Goal: Information Seeking & Learning: Learn about a topic

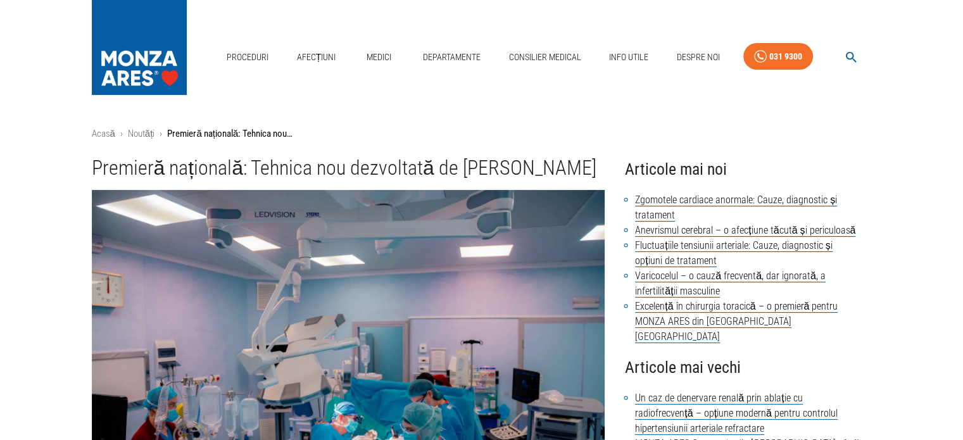
drag, startPoint x: 94, startPoint y: 172, endPoint x: 170, endPoint y: 194, distance: 79.3
click at [170, 180] on h1 "Premieră națională: Tehnica nou dezvoltată de [PERSON_NAME]" at bounding box center [348, 167] width 513 height 23
click at [192, 180] on h1 "Premieră națională: Tehnica nou dezvoltată de [PERSON_NAME]" at bounding box center [348, 167] width 513 height 23
drag, startPoint x: 167, startPoint y: 170, endPoint x: 322, endPoint y: 170, distance: 155.1
click at [322, 170] on h1 "Premieră națională: Tehnica nou dezvoltată de [PERSON_NAME]" at bounding box center [348, 167] width 513 height 23
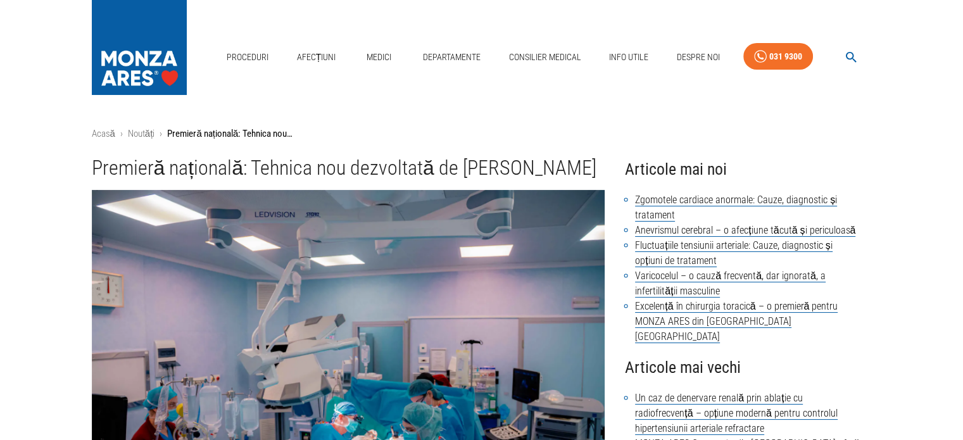
drag, startPoint x: 313, startPoint y: 182, endPoint x: 114, endPoint y: 179, distance: 199.4
click at [313, 180] on h1 "Premieră națională: Tehnica nou dezvoltată de [PERSON_NAME]" at bounding box center [348, 167] width 513 height 23
drag, startPoint x: 94, startPoint y: 165, endPoint x: 173, endPoint y: 191, distance: 83.1
click at [173, 180] on h1 "Premieră națională: Tehnica nou dezvoltată de [PERSON_NAME]" at bounding box center [348, 167] width 513 height 23
click at [207, 204] on div at bounding box center [343, 356] width 523 height 352
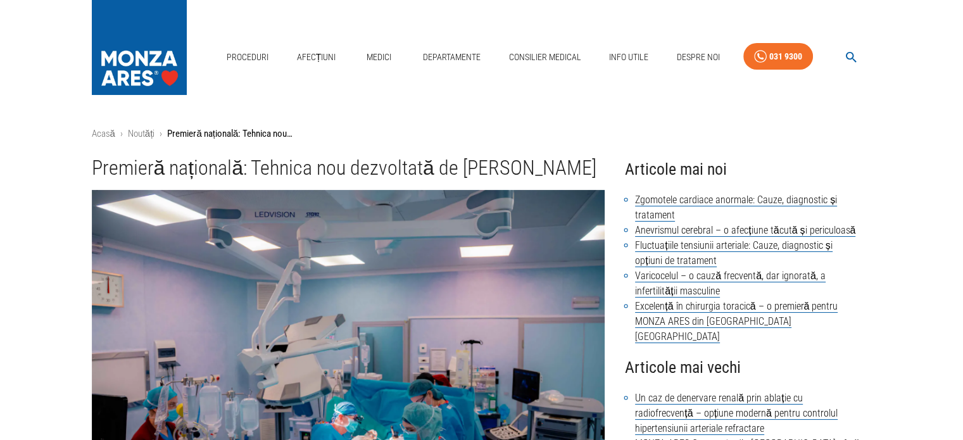
drag, startPoint x: 170, startPoint y: 196, endPoint x: 84, endPoint y: 170, distance: 89.1
click at [84, 170] on div "Premieră națională: Tehnica nou dezvoltată de [PERSON_NAME]" at bounding box center [343, 163] width 523 height 34
click at [156, 180] on h1 "Premieră națională: Tehnica nou dezvoltată de [PERSON_NAME]" at bounding box center [348, 167] width 513 height 23
drag, startPoint x: 91, startPoint y: 167, endPoint x: 179, endPoint y: 192, distance: 91.4
click at [175, 180] on h1 "Premieră națională: Tehnica nou dezvoltată de [PERSON_NAME]" at bounding box center [348, 167] width 513 height 23
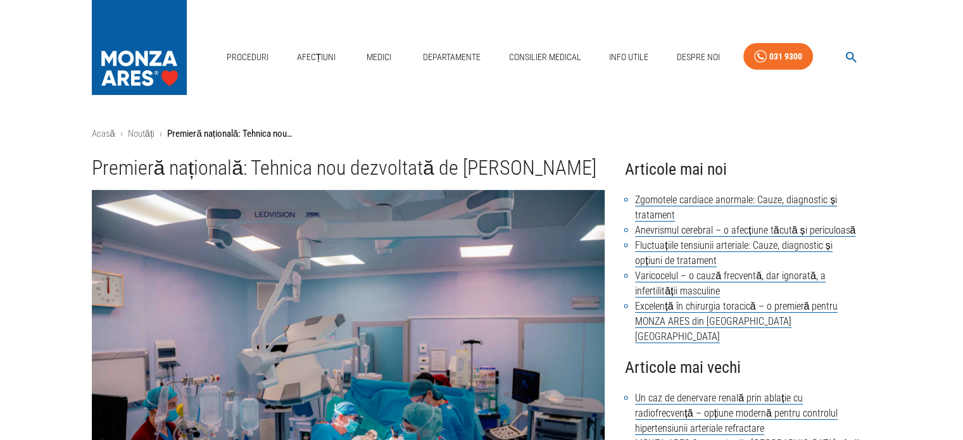
click at [205, 180] on h1 "Premieră națională: Tehnica nou dezvoltată de [PERSON_NAME]" at bounding box center [348, 167] width 513 height 23
drag, startPoint x: 182, startPoint y: 195, endPoint x: 97, endPoint y: 174, distance: 87.4
click at [97, 174] on h1 "Premieră națională: Tehnica nou dezvoltată de [PERSON_NAME]" at bounding box center [348, 167] width 513 height 23
click at [179, 180] on h1 "Premieră națională: Tehnica nou dezvoltată de [PERSON_NAME]" at bounding box center [348, 167] width 513 height 23
click at [119, 180] on h1 "Premieră națională: Tehnica nou dezvoltată de [PERSON_NAME]" at bounding box center [348, 167] width 513 height 23
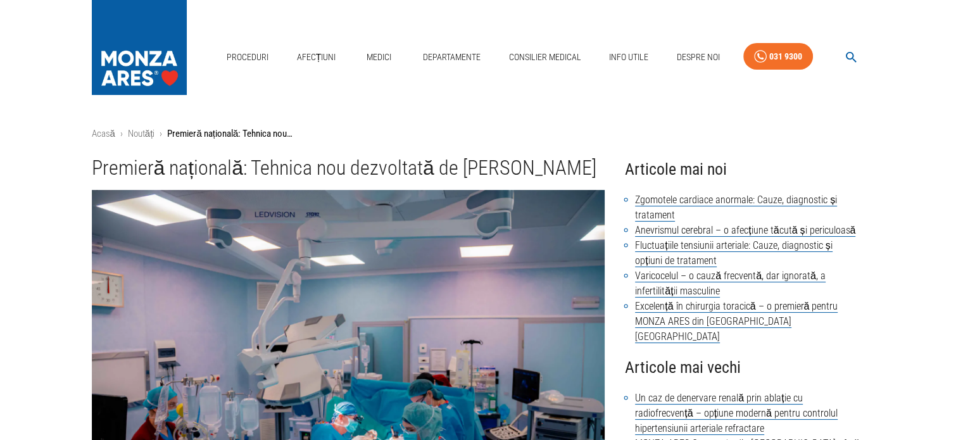
drag, startPoint x: 90, startPoint y: 162, endPoint x: 213, endPoint y: 192, distance: 126.5
click at [177, 180] on div "Premieră națională: Tehnica nou dezvoltată de [PERSON_NAME]" at bounding box center [343, 163] width 523 height 34
drag, startPoint x: 213, startPoint y: 192, endPoint x: 197, endPoint y: 196, distance: 15.5
click at [213, 180] on h1 "Premieră națională: Tehnica nou dezvoltată de [PERSON_NAME]" at bounding box center [348, 167] width 513 height 23
click at [188, 180] on h1 "Premieră națională: Tehnica nou dezvoltată de [PERSON_NAME]" at bounding box center [348, 167] width 513 height 23
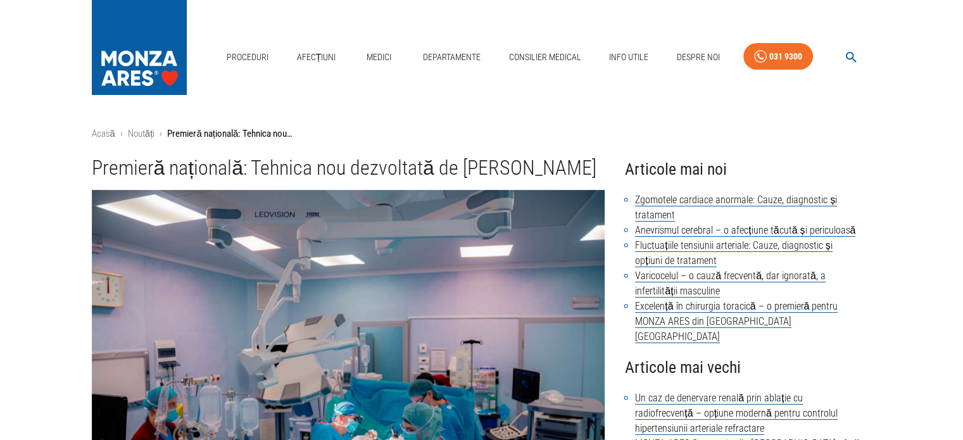
drag, startPoint x: 183, startPoint y: 197, endPoint x: 73, endPoint y: 162, distance: 114.9
click at [166, 180] on h1 "Premieră națională: Tehnica nou dezvoltată de [PERSON_NAME]" at bounding box center [348, 167] width 513 height 23
